Goal: Navigation & Orientation: Find specific page/section

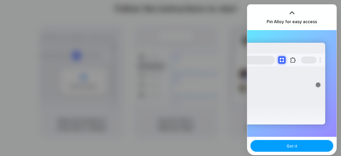
click at [287, 147] on span "Got it" at bounding box center [292, 146] width 11 height 6
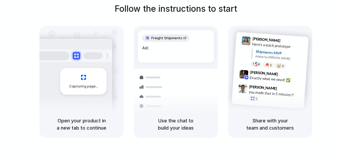
click at [80, 87] on span "Capturing page" at bounding box center [84, 86] width 30 height 5
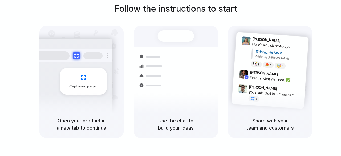
click at [97, 100] on div "Capturing page" at bounding box center [72, 79] width 81 height 82
click at [85, 85] on span "Capturing page" at bounding box center [84, 86] width 30 height 5
